Goal: Information Seeking & Learning: Learn about a topic

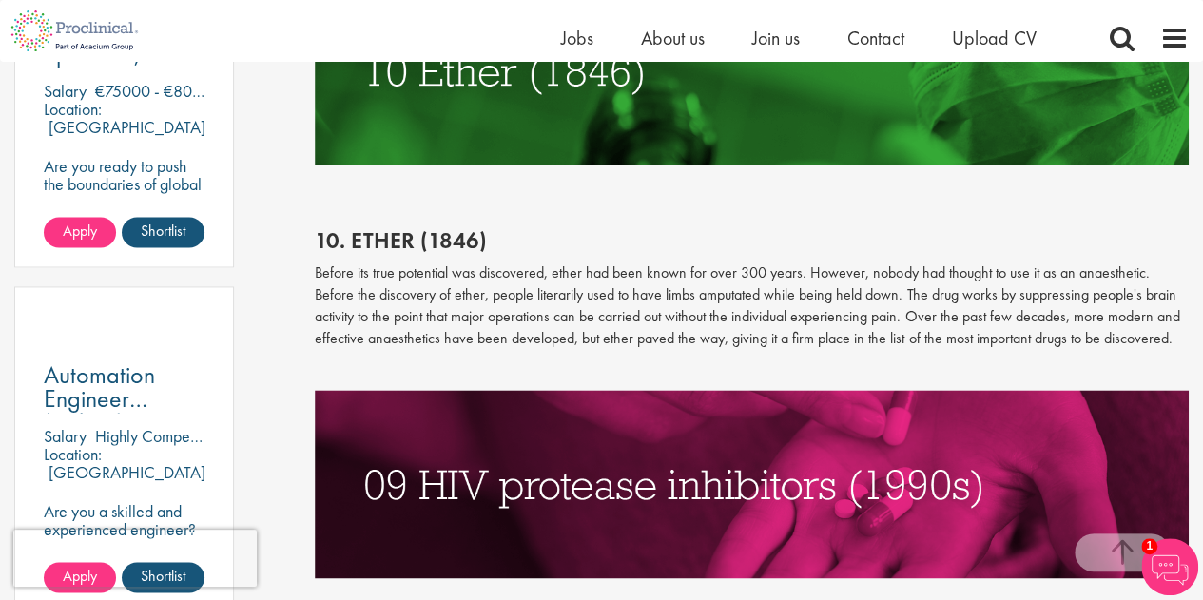
scroll to position [1209, 0]
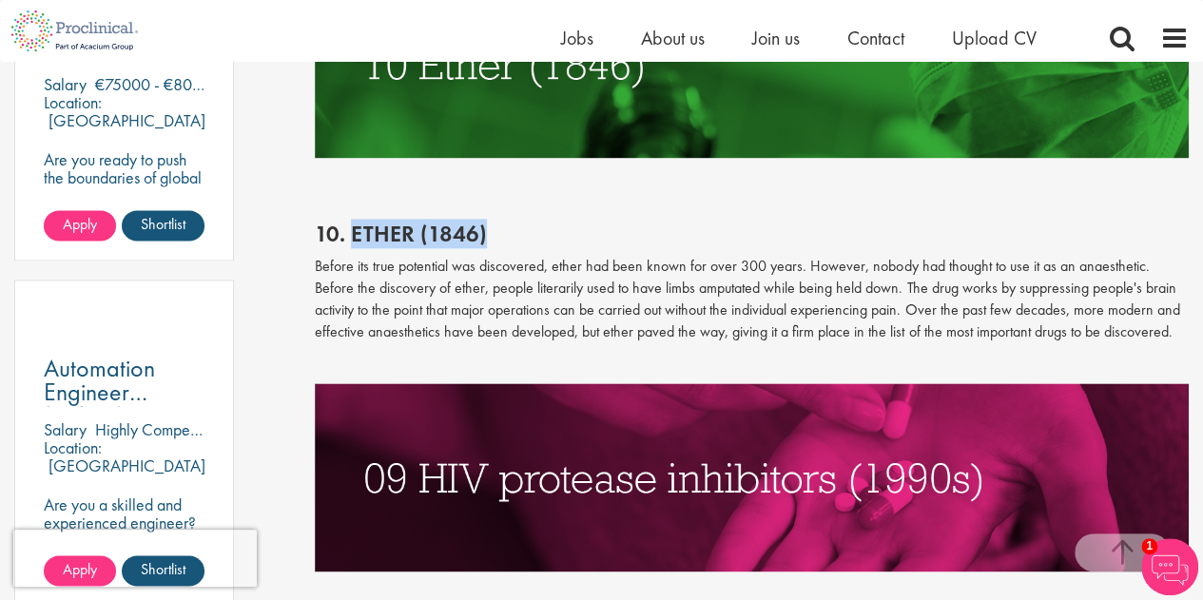
drag, startPoint x: 355, startPoint y: 235, endPoint x: 491, endPoint y: 239, distance: 136.1
click at [491, 239] on h2 "10. Ether (1846)" at bounding box center [752, 234] width 874 height 25
copy h2 "Ether (1846)"
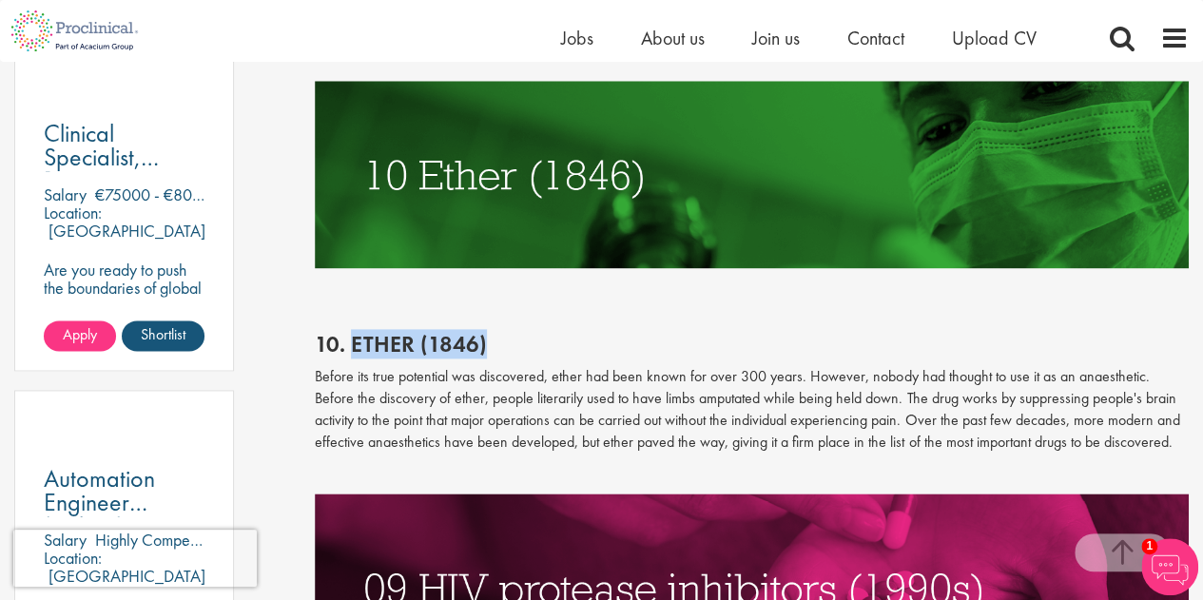
scroll to position [1113, 0]
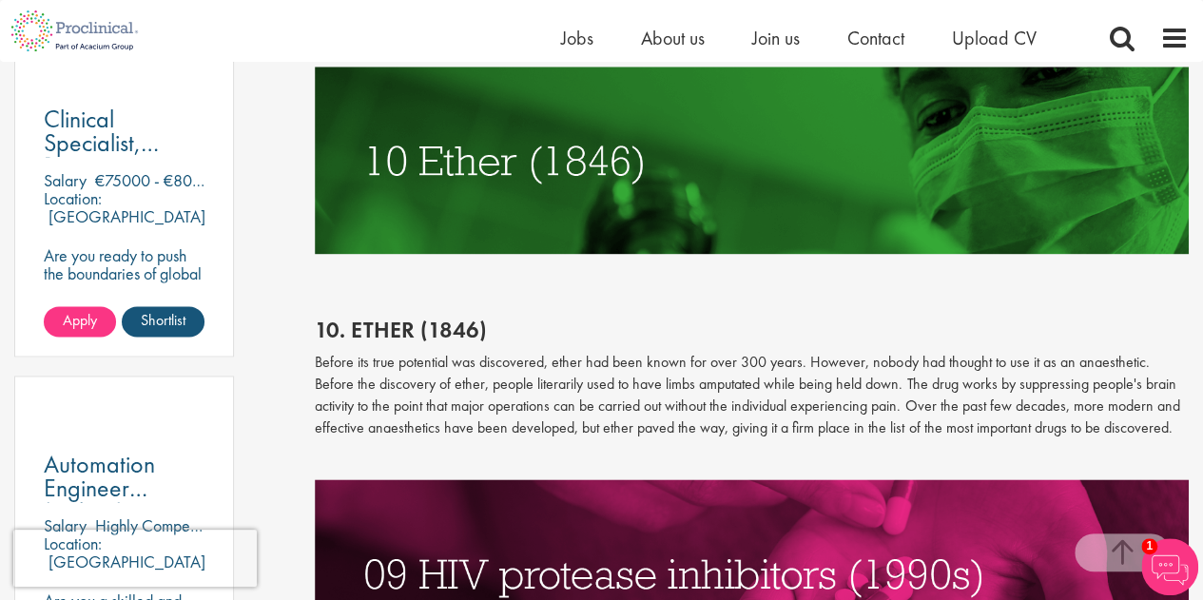
click at [590, 356] on p "Before its true potential was discovered, ether had been known for over 300 yea…" at bounding box center [752, 395] width 874 height 87
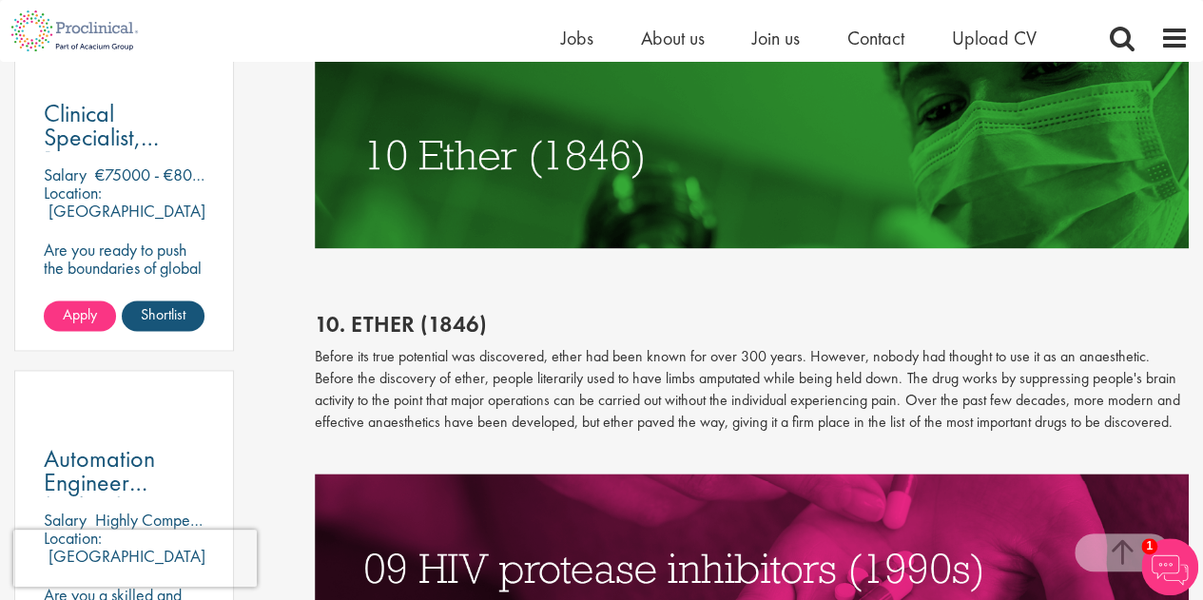
scroll to position [1130, 0]
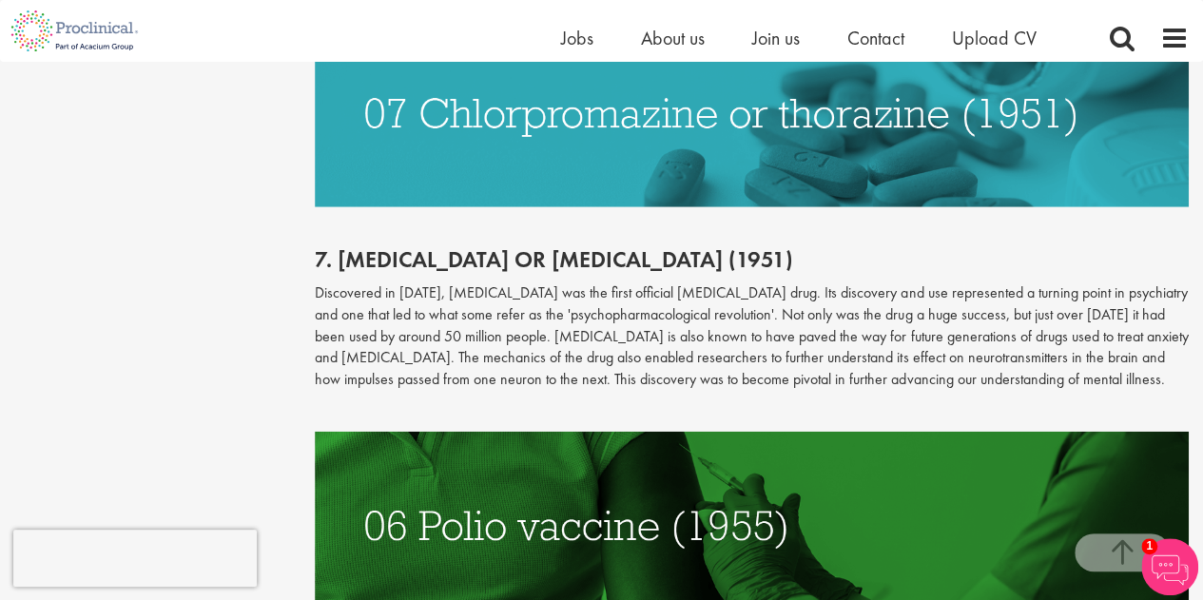
scroll to position [2451, 0]
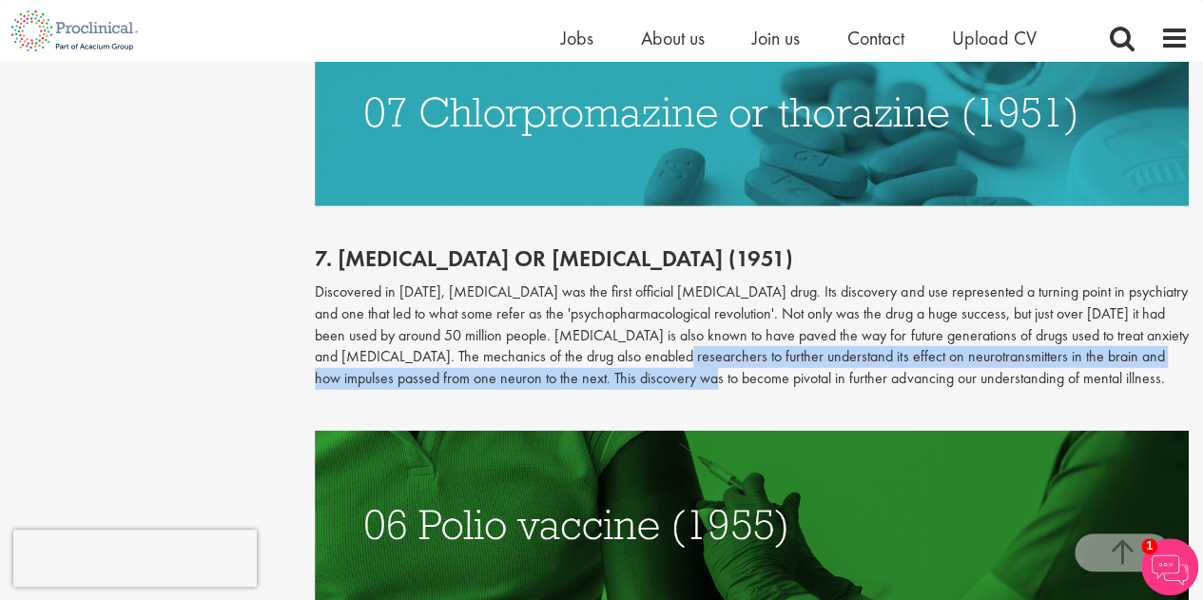
drag, startPoint x: 611, startPoint y: 305, endPoint x: 620, endPoint y: 327, distance: 23.9
click at [620, 327] on p "Discovered in [DATE], [MEDICAL_DATA] was the first official [MEDICAL_DATA] drug…" at bounding box center [752, 336] width 874 height 108
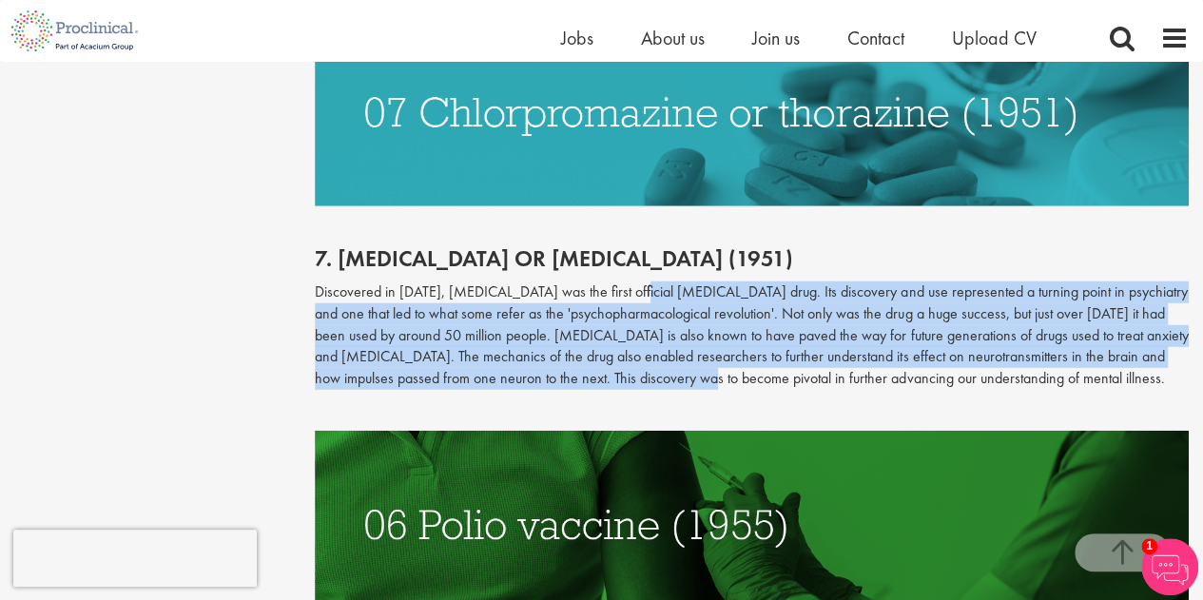
drag, startPoint x: 620, startPoint y: 327, endPoint x: 626, endPoint y: 250, distance: 77.3
click at [626, 282] on p "Discovered in [DATE], [MEDICAL_DATA] was the first official [MEDICAL_DATA] drug…" at bounding box center [752, 336] width 874 height 108
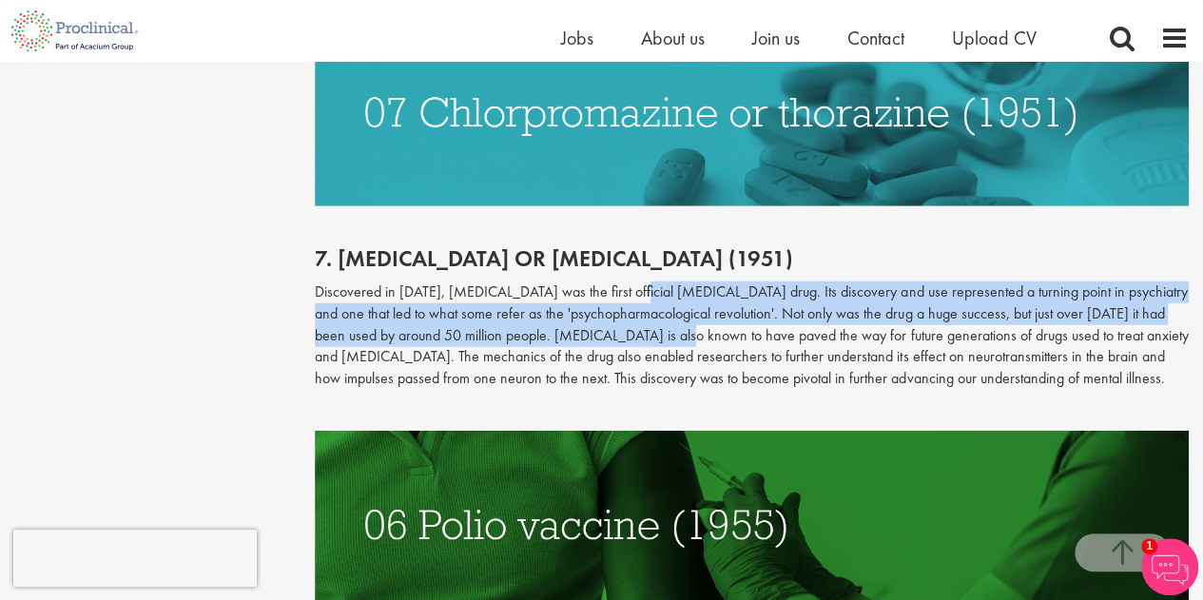
drag, startPoint x: 626, startPoint y: 250, endPoint x: 626, endPoint y: 298, distance: 47.6
click at [626, 298] on p "Discovered in [DATE], [MEDICAL_DATA] was the first official [MEDICAL_DATA] drug…" at bounding box center [752, 336] width 874 height 108
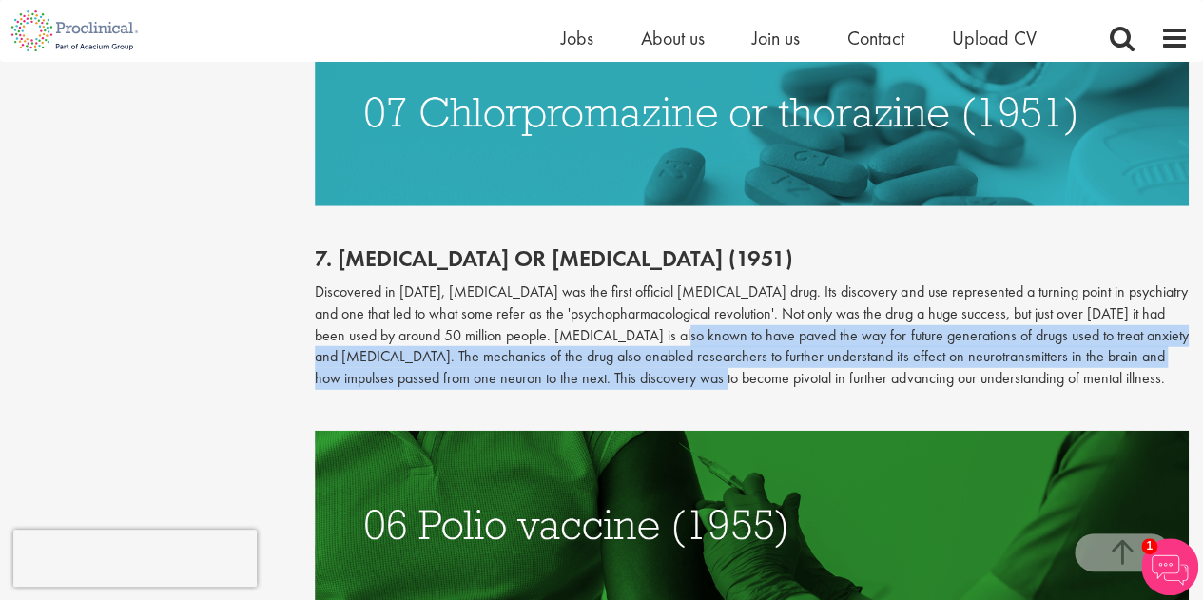
drag, startPoint x: 626, startPoint y: 298, endPoint x: 628, endPoint y: 326, distance: 28.6
click at [628, 326] on p "Discovered in [DATE], [MEDICAL_DATA] was the first official [MEDICAL_DATA] drug…" at bounding box center [752, 336] width 874 height 108
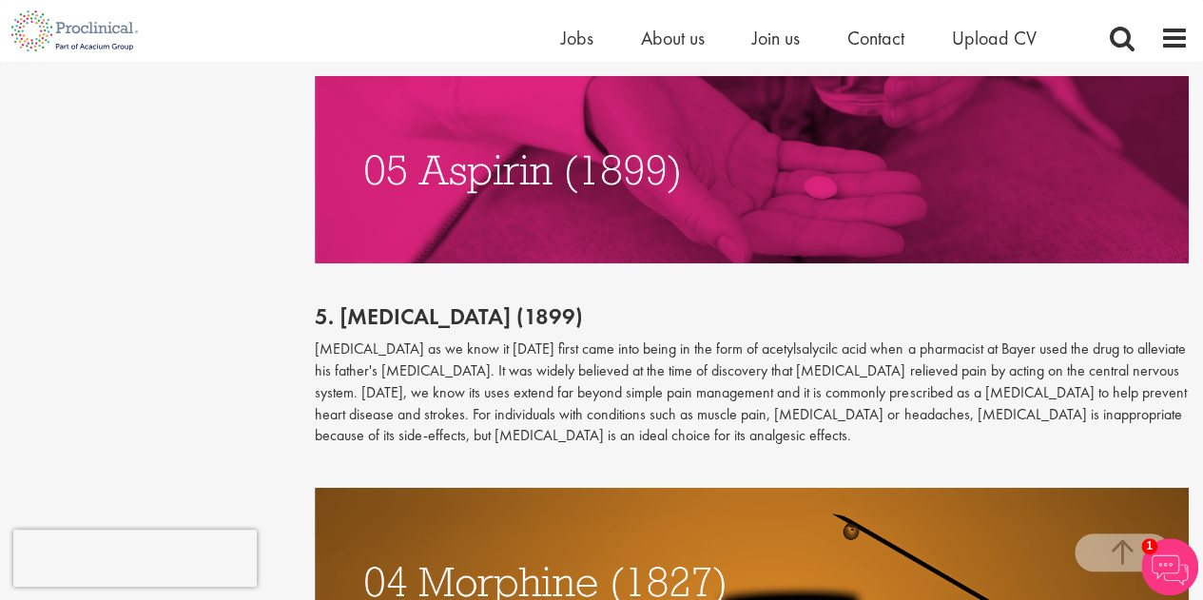
scroll to position [3213, 0]
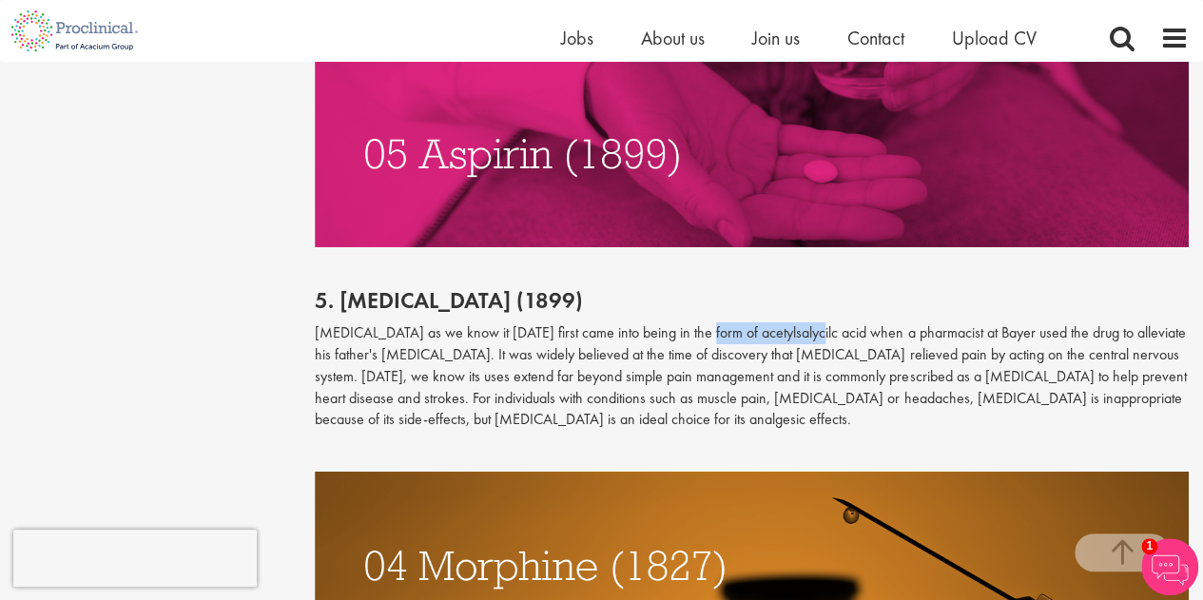
drag, startPoint x: 682, startPoint y: 290, endPoint x: 790, endPoint y: 284, distance: 108.6
click at [790, 322] on p "[MEDICAL_DATA] as we know it [DATE] first came into being in the form of acetyl…" at bounding box center [752, 376] width 874 height 108
copy p "acetylsalycilc acid"
click at [523, 357] on p "[MEDICAL_DATA] as we know it [DATE] first came into being in the form of acetyl…" at bounding box center [752, 376] width 874 height 108
drag, startPoint x: 685, startPoint y: 290, endPoint x: 795, endPoint y: 282, distance: 110.7
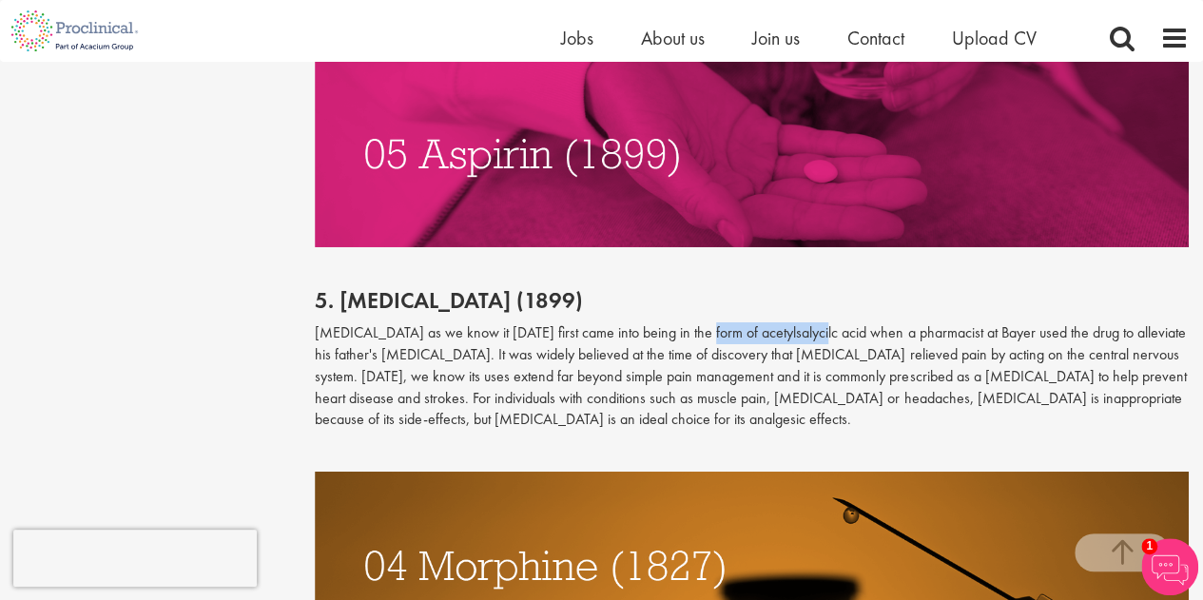
click at [795, 322] on p "[MEDICAL_DATA] as we know it [DATE] first came into being in the form of acetyl…" at bounding box center [752, 376] width 874 height 108
copy p "acetylsalycilc acid"
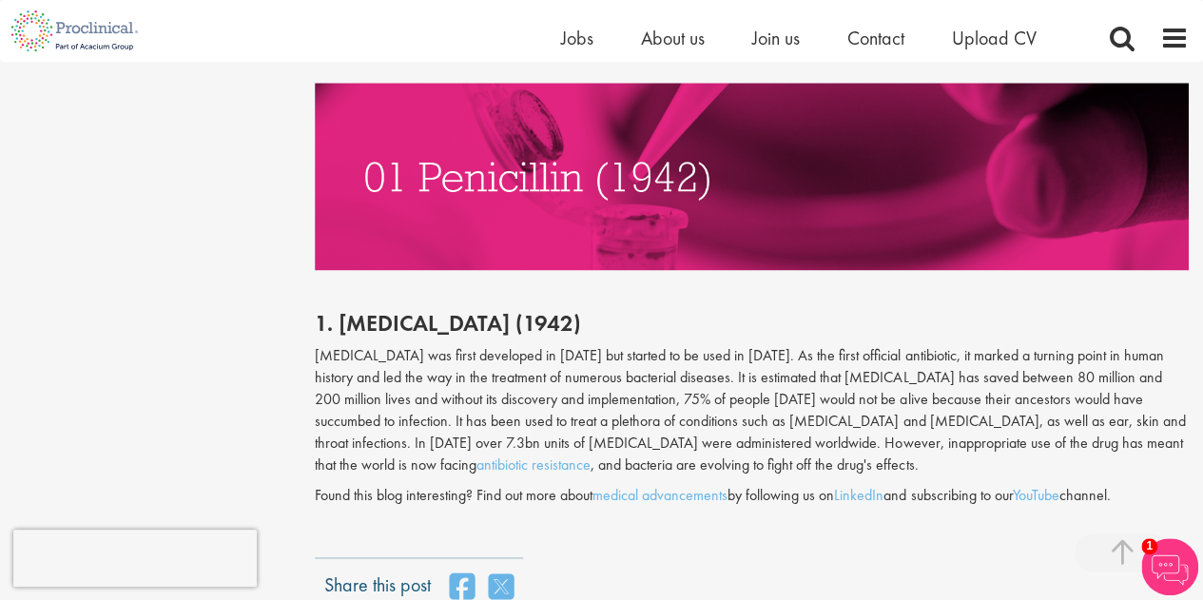
scroll to position [4818, 0]
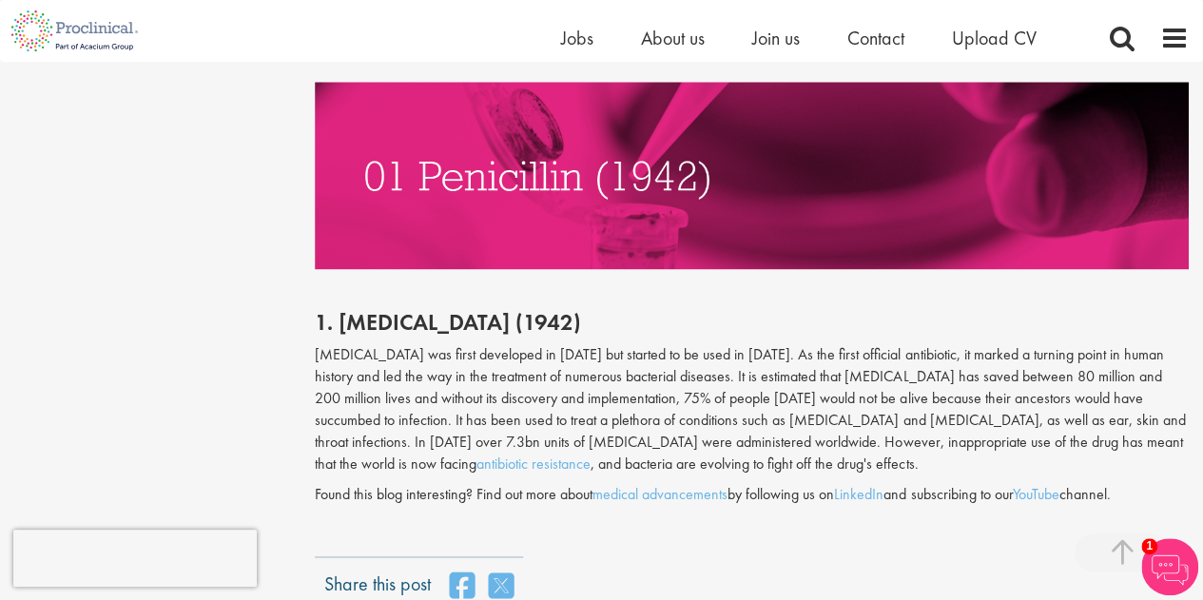
click at [434, 344] on p "[MEDICAL_DATA] was first developed in [DATE] but started to be used in [DATE]. …" at bounding box center [752, 409] width 874 height 130
click at [333, 344] on p "[MEDICAL_DATA] was first developed in [DATE] but started to be used in [DATE]. …" at bounding box center [752, 409] width 874 height 130
copy p "[MEDICAL_DATA]"
